Goal: Information Seeking & Learning: Learn about a topic

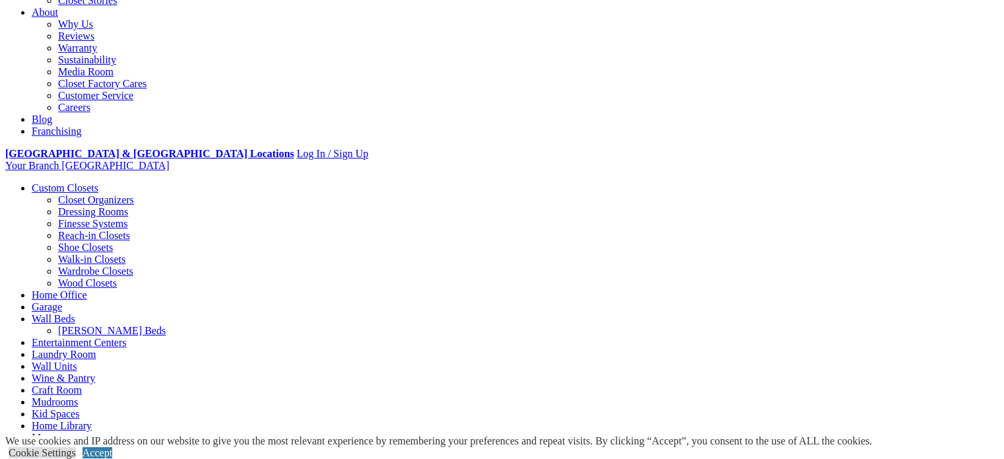
scroll to position [358, 0]
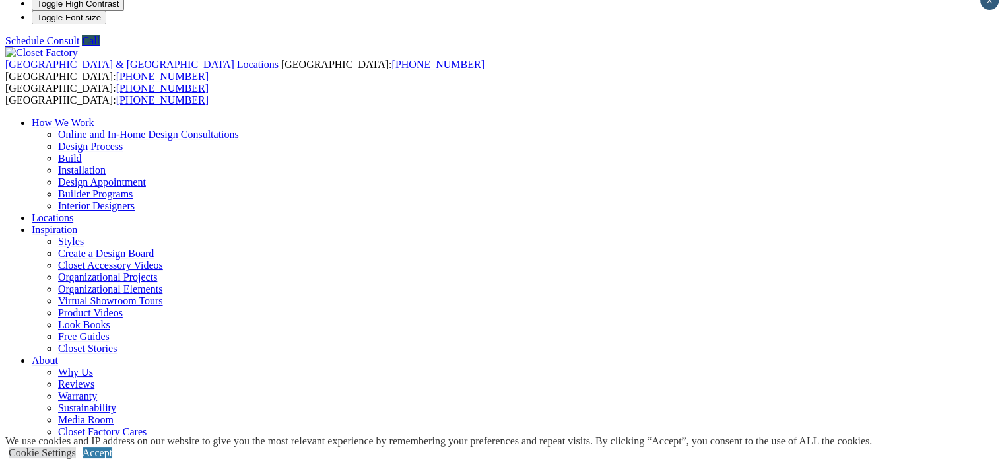
scroll to position [15, 0]
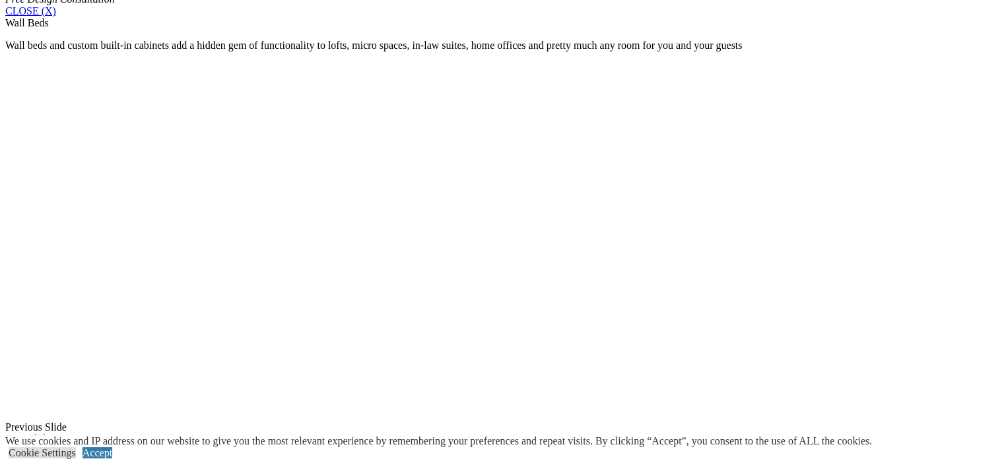
scroll to position [916, 0]
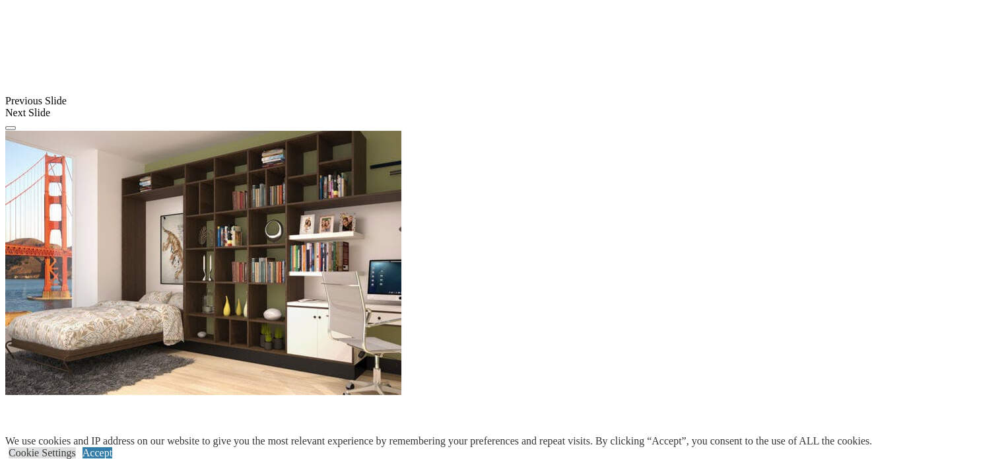
scroll to position [1223, 0]
